Goal: Information Seeking & Learning: Learn about a topic

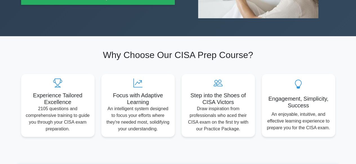
scroll to position [28, 0]
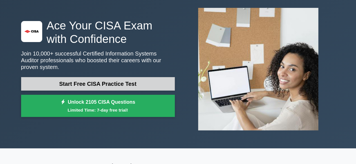
click at [112, 81] on link "Start Free CISA Practice Test" at bounding box center [97, 83] width 153 height 13
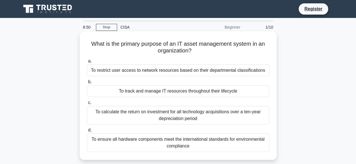
click at [187, 93] on div "To track and manage IT resources throughout their lifecycle" at bounding box center [178, 91] width 182 height 12
click at [87, 84] on input "b. To track and manage IT resources throughout their lifecycle" at bounding box center [87, 82] width 0 height 4
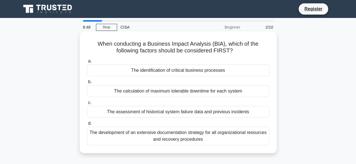
click at [187, 94] on div "The calculation of maximum tolerable downtime for each system" at bounding box center [178, 91] width 182 height 12
click at [87, 84] on input "b. The calculation of maximum tolerable downtime for each system" at bounding box center [87, 82] width 0 height 4
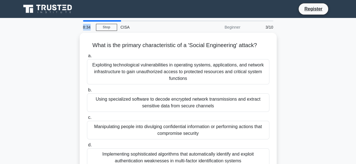
drag, startPoint x: 95, startPoint y: 21, endPoint x: 92, endPoint y: 22, distance: 3.1
click at [92, 22] on div "8:34 Stop CISA Beginner 3/10" at bounding box center [178, 26] width 197 height 13
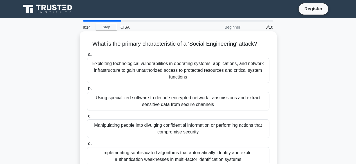
click at [171, 127] on div "Manipulating people into divulging confidential information or performing actio…" at bounding box center [178, 129] width 182 height 19
click at [87, 118] on input "c. Manipulating people into divulging confidential information or performing ac…" at bounding box center [87, 117] width 0 height 4
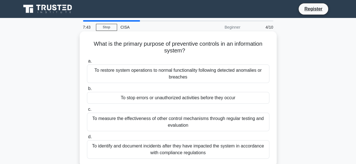
click at [171, 74] on div "To restore system operations to normal functionality following detected anomali…" at bounding box center [178, 74] width 182 height 19
click at [87, 63] on input "a. To restore system operations to normal functionality following detected anom…" at bounding box center [87, 62] width 0 height 4
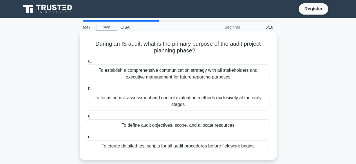
click at [164, 76] on div "To establish a comprehensive communication strategy with all stakeholders and e…" at bounding box center [178, 74] width 182 height 19
click at [87, 63] on input "a. To establish a comprehensive communication strategy with all stakeholders an…" at bounding box center [87, 62] width 0 height 4
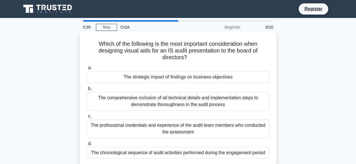
click at [192, 97] on div "The comprehensive inclusion of all technical details and implementation steps t…" at bounding box center [178, 101] width 182 height 19
click at [87, 91] on input "b. The comprehensive inclusion of all technical details and implementation step…" at bounding box center [87, 89] width 0 height 4
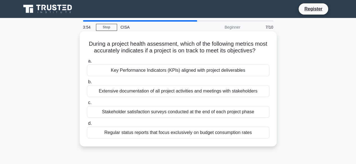
click at [176, 76] on div "Key Performance Indicators (KPIs) aligned with project deliverables" at bounding box center [178, 71] width 182 height 12
click at [87, 63] on input "a. Key Performance Indicators (KPIs) aligned with project deliverables" at bounding box center [87, 62] width 0 height 4
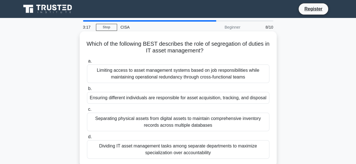
click at [146, 73] on div "Limiting access to asset management systems based on job responsibilities while…" at bounding box center [178, 74] width 182 height 19
click at [87, 63] on input "a. Limiting access to asset management systems based on job responsibilities wh…" at bounding box center [87, 62] width 0 height 4
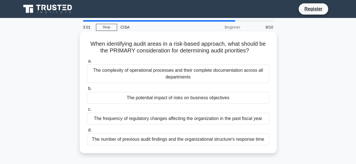
click at [163, 94] on div "The potential impact of risks on business objectives" at bounding box center [178, 98] width 182 height 12
click at [87, 91] on input "b. The potential impact of risks on business objectives" at bounding box center [87, 89] width 0 height 4
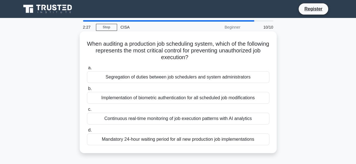
click at [140, 80] on div "Segregation of duties between job schedulers and system administrators" at bounding box center [178, 77] width 182 height 12
click at [87, 70] on input "a. Segregation of duties between job schedulers and system administrators" at bounding box center [87, 68] width 0 height 4
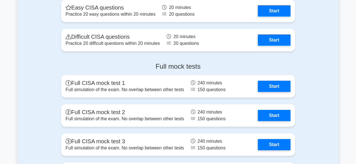
scroll to position [928, 0]
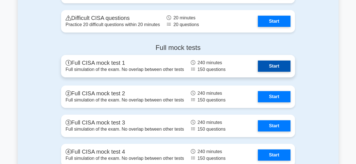
click at [269, 64] on link "Start" at bounding box center [273, 66] width 33 height 11
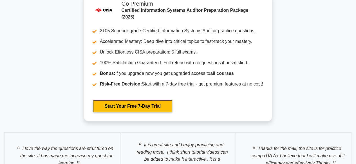
scroll to position [1164, 0]
